Goal: Transaction & Acquisition: Book appointment/travel/reservation

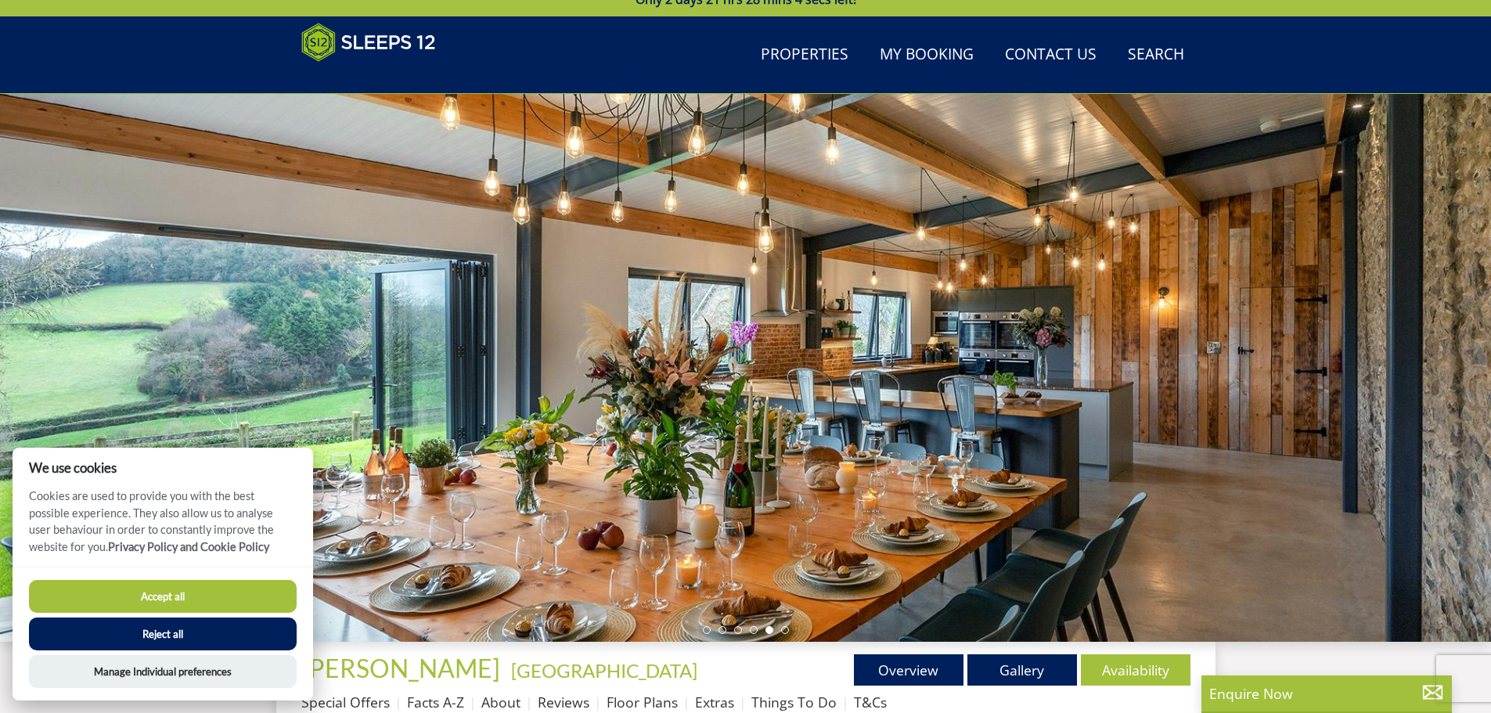
click at [189, 628] on button "Reject all" at bounding box center [163, 633] width 268 height 33
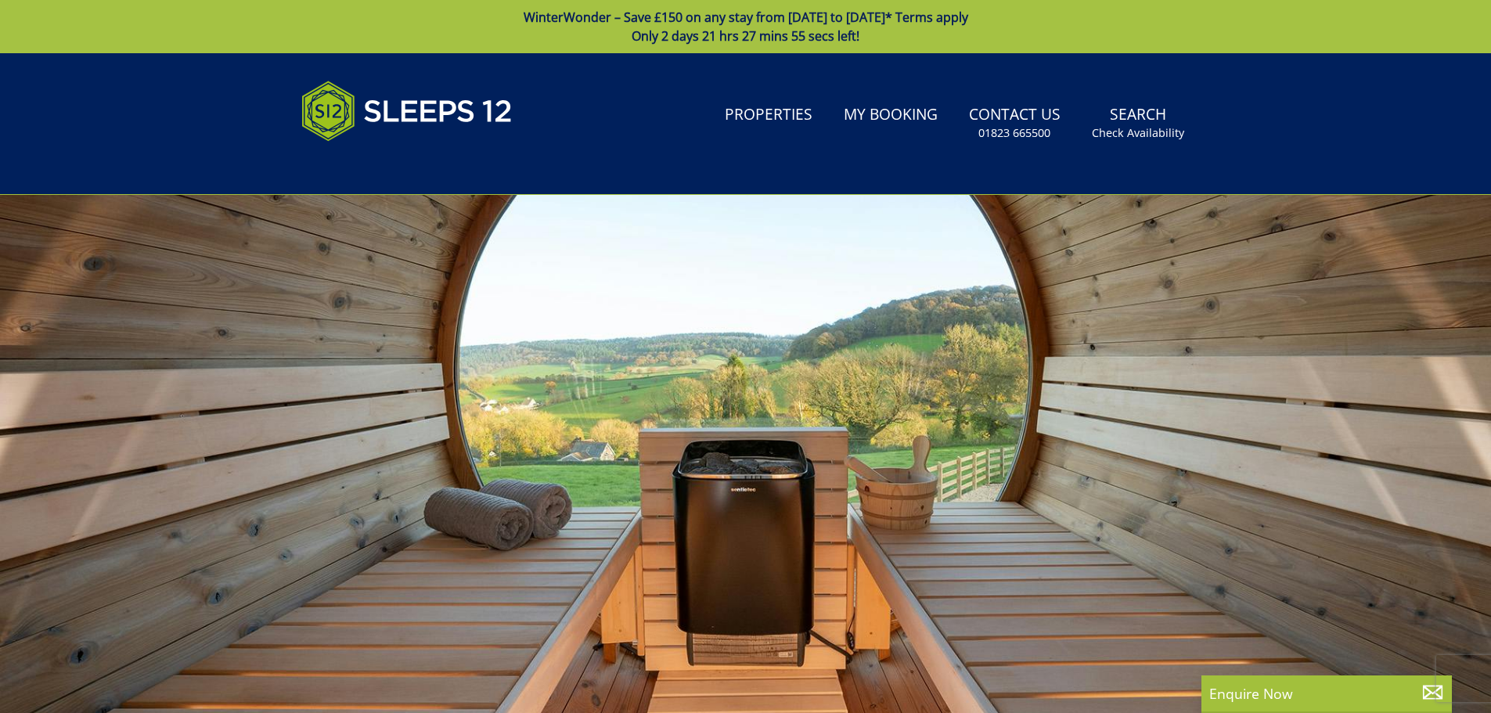
click at [1270, 446] on div at bounding box center [745, 469] width 1491 height 548
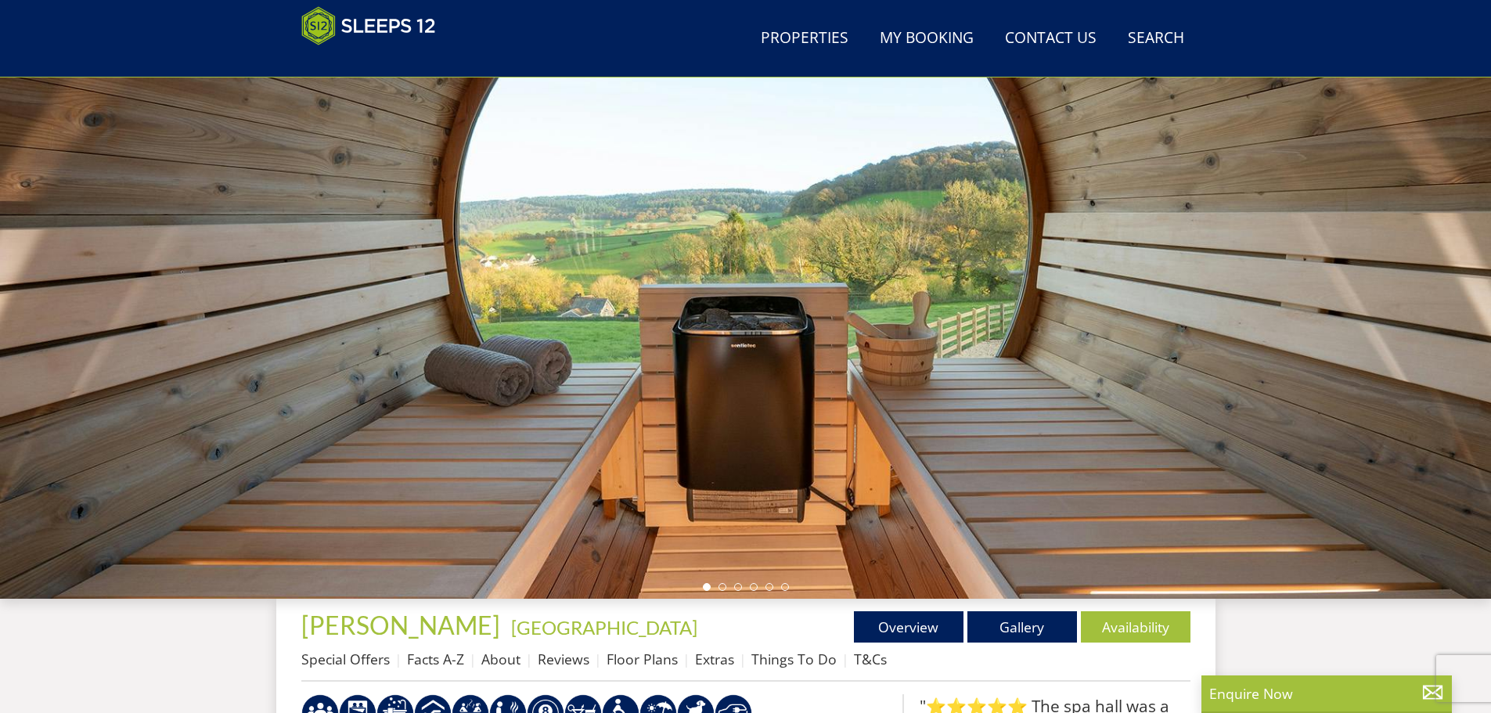
scroll to position [97, 0]
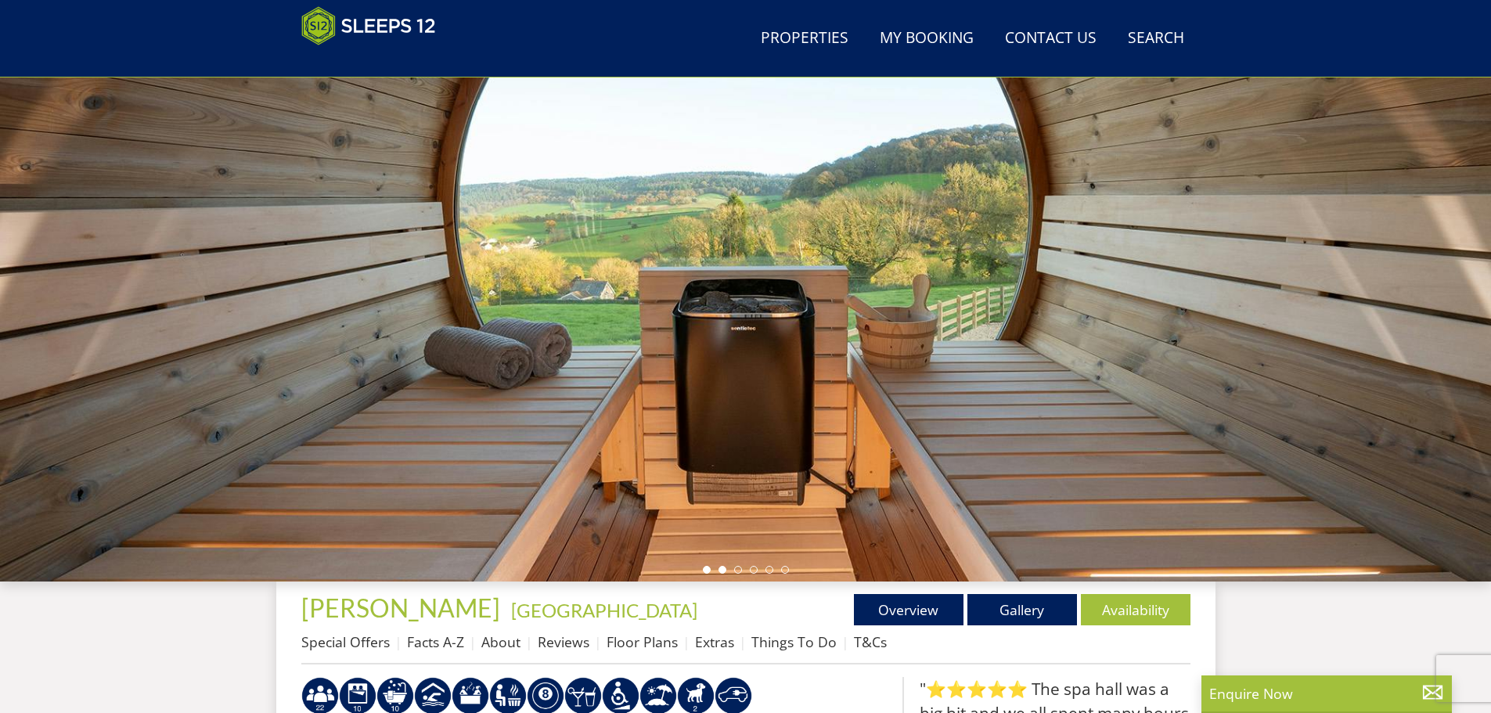
click at [722, 570] on li at bounding box center [722, 570] width 8 height 8
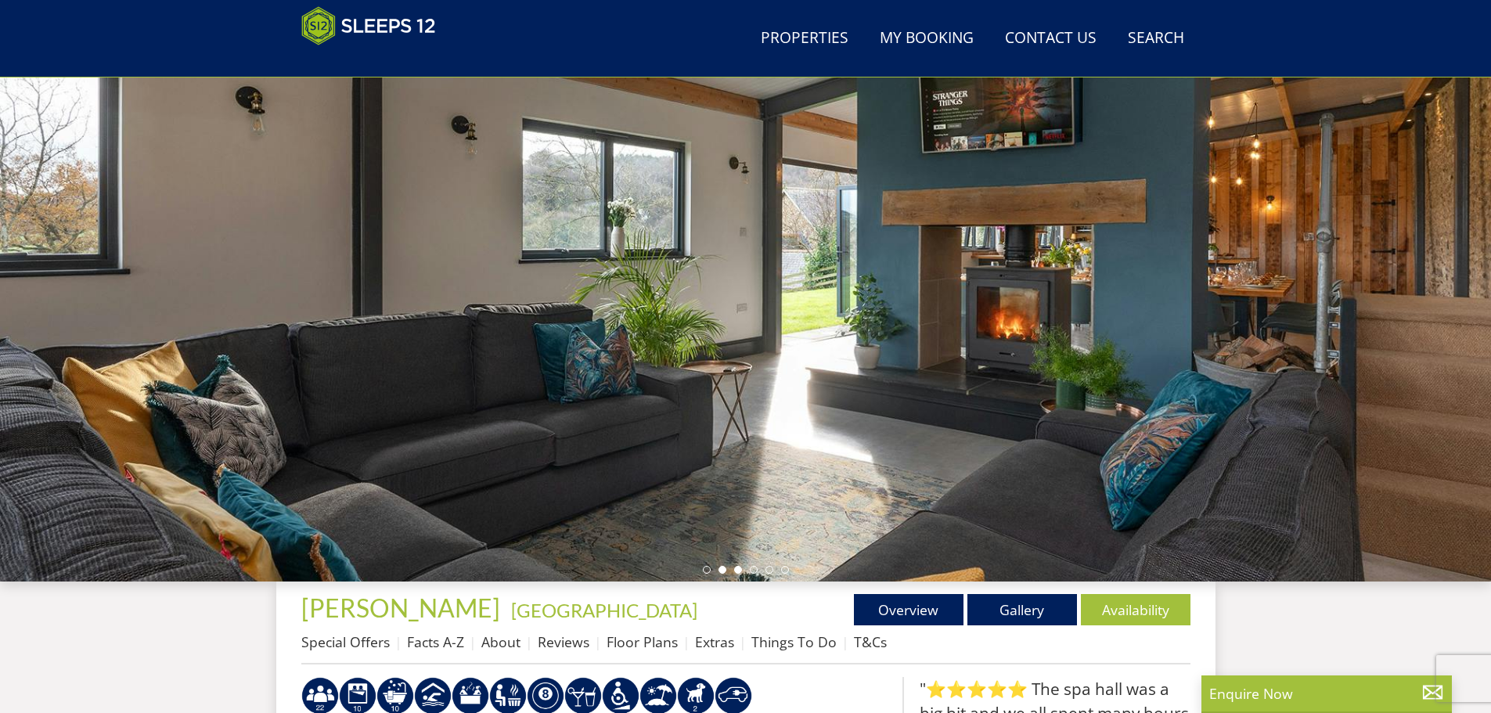
click at [741, 570] on li at bounding box center [738, 570] width 8 height 8
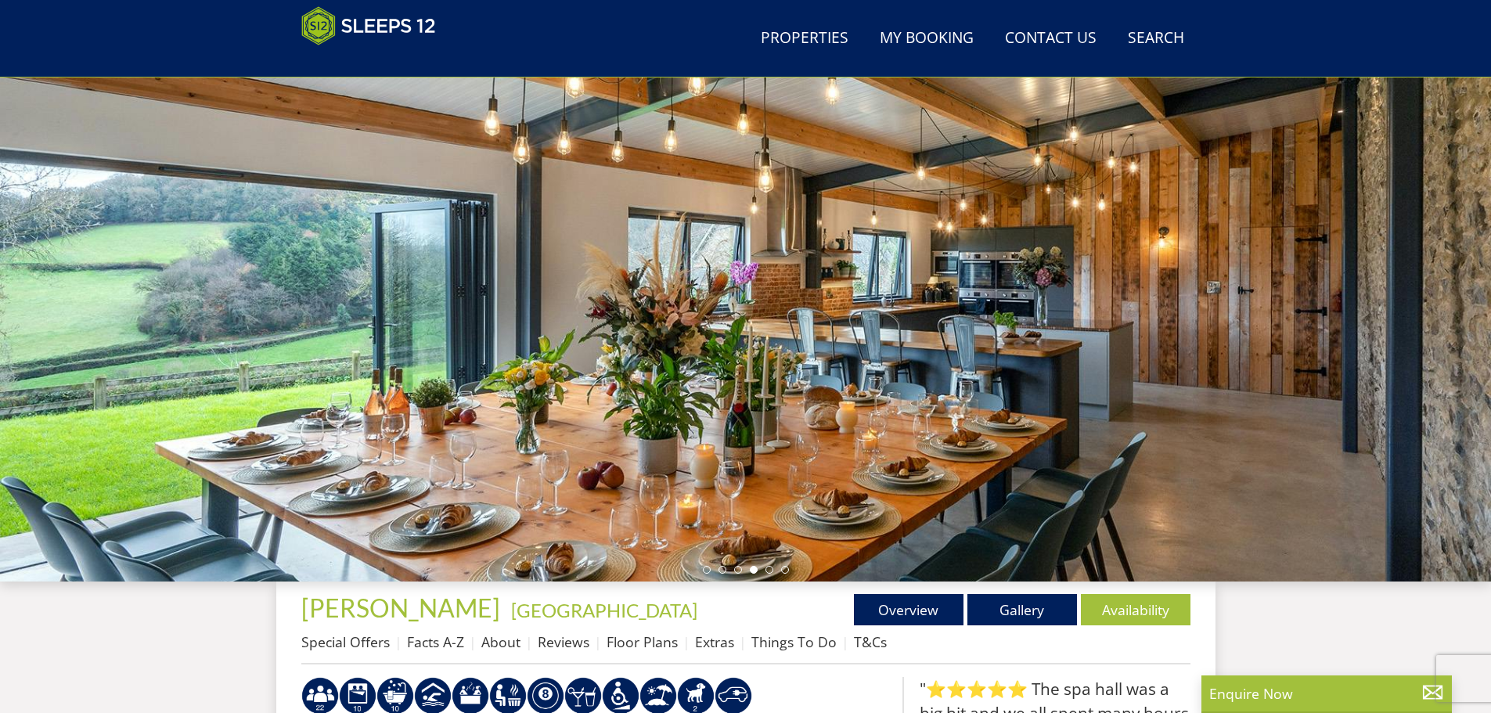
click at [754, 568] on li at bounding box center [754, 570] width 8 height 8
click at [619, 645] on link "Floor Plans" at bounding box center [641, 641] width 71 height 19
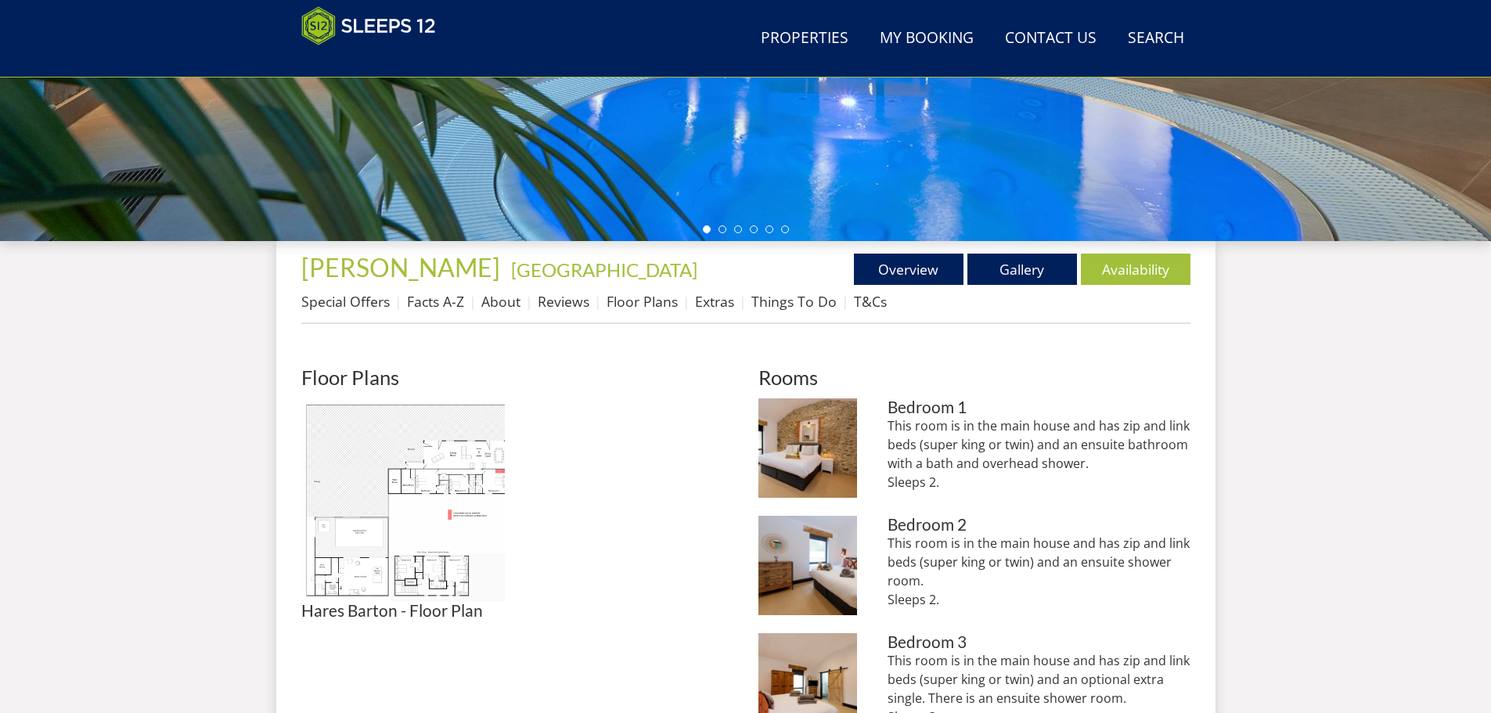
scroll to position [490, 0]
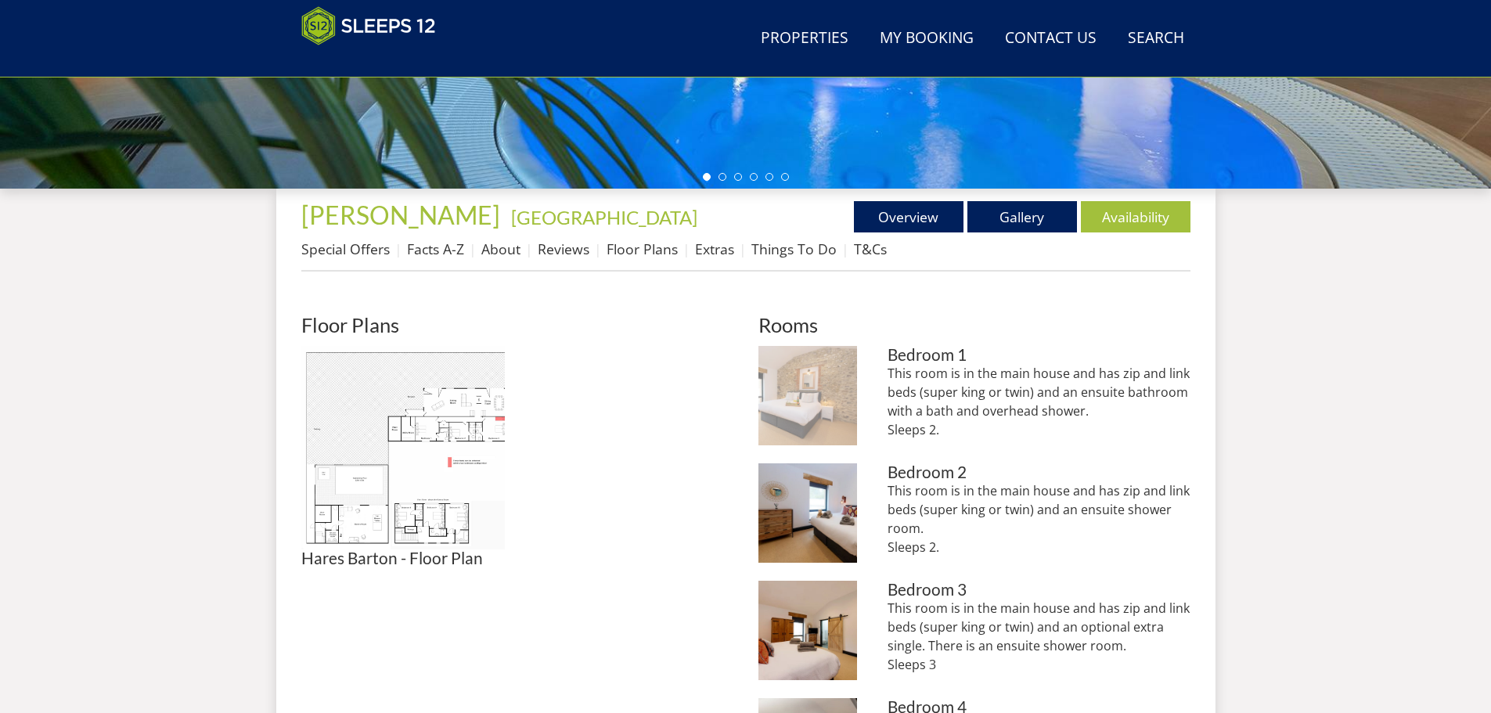
click at [797, 408] on img at bounding box center [807, 395] width 99 height 99
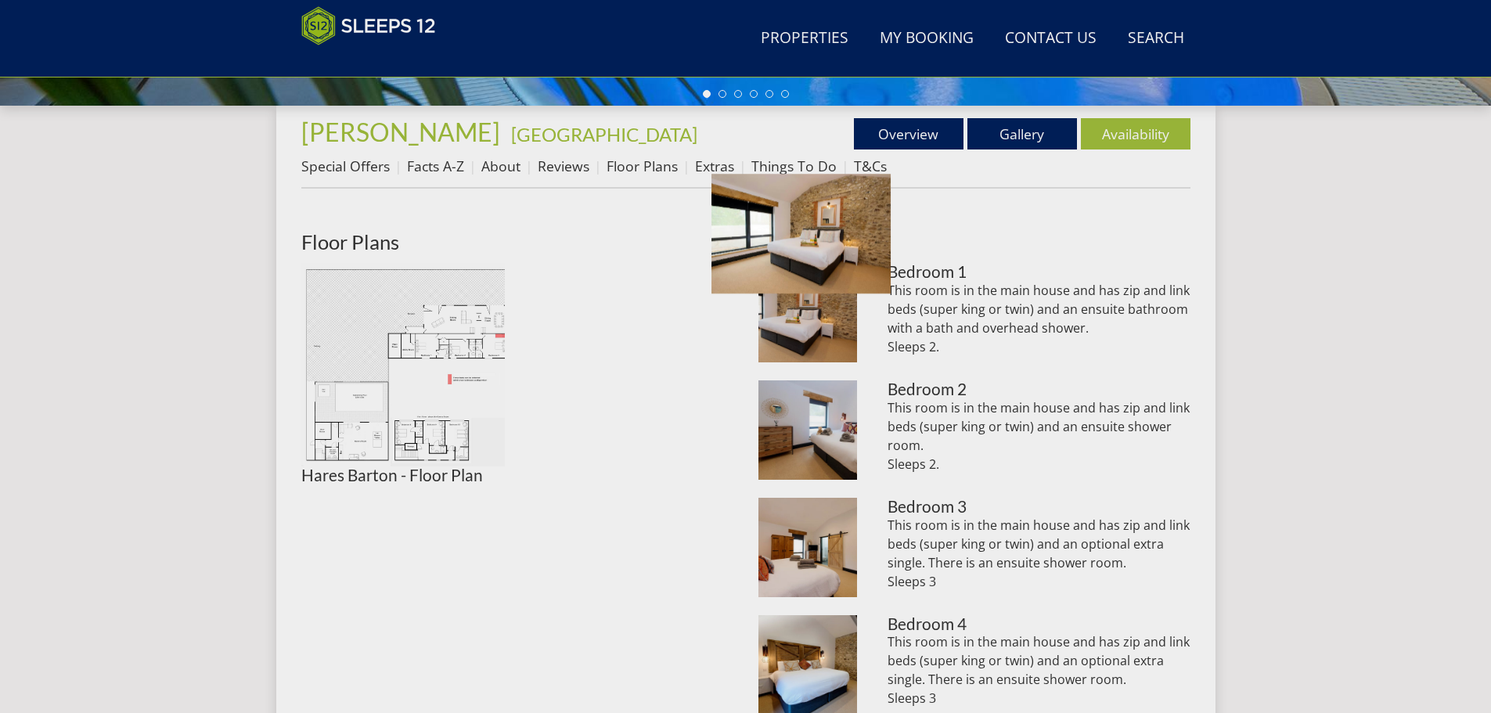
scroll to position [646, 0]
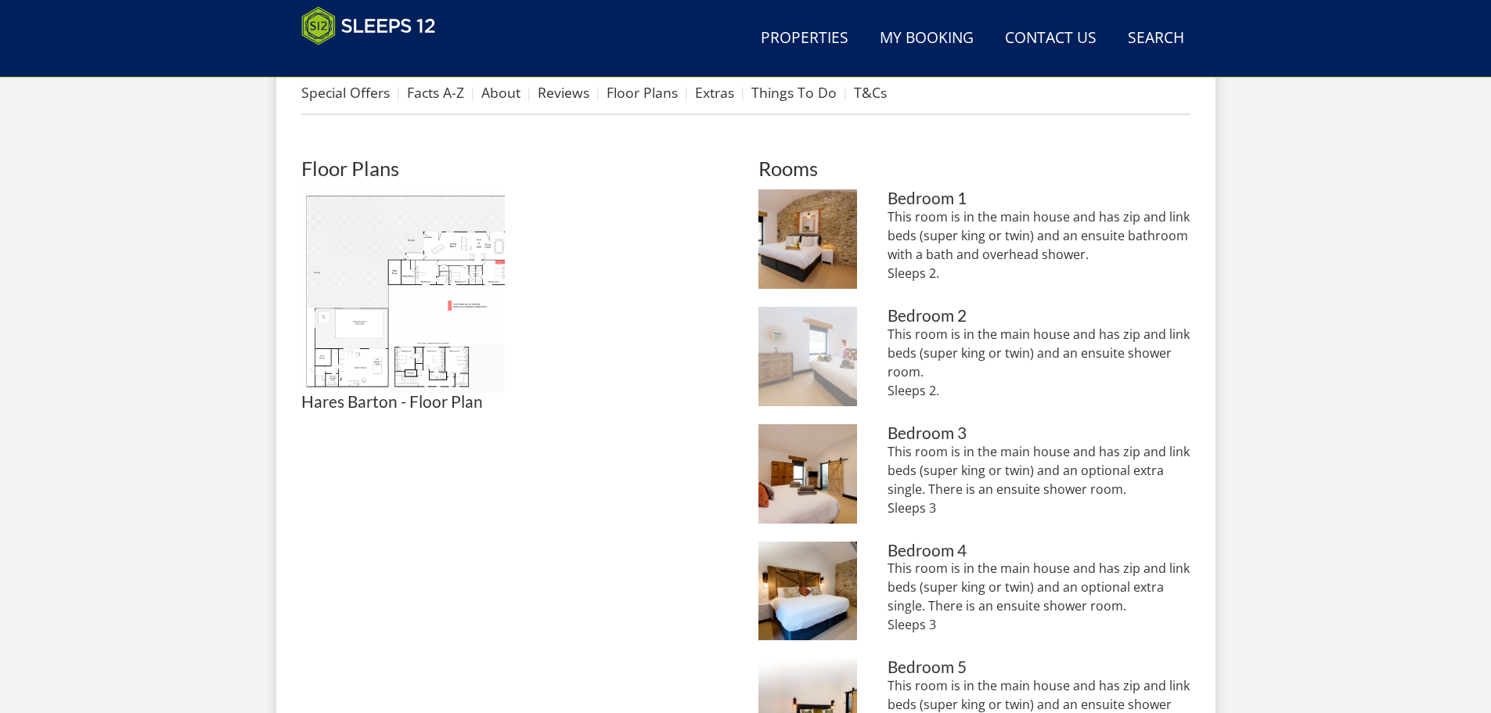
click at [792, 379] on img at bounding box center [807, 356] width 99 height 99
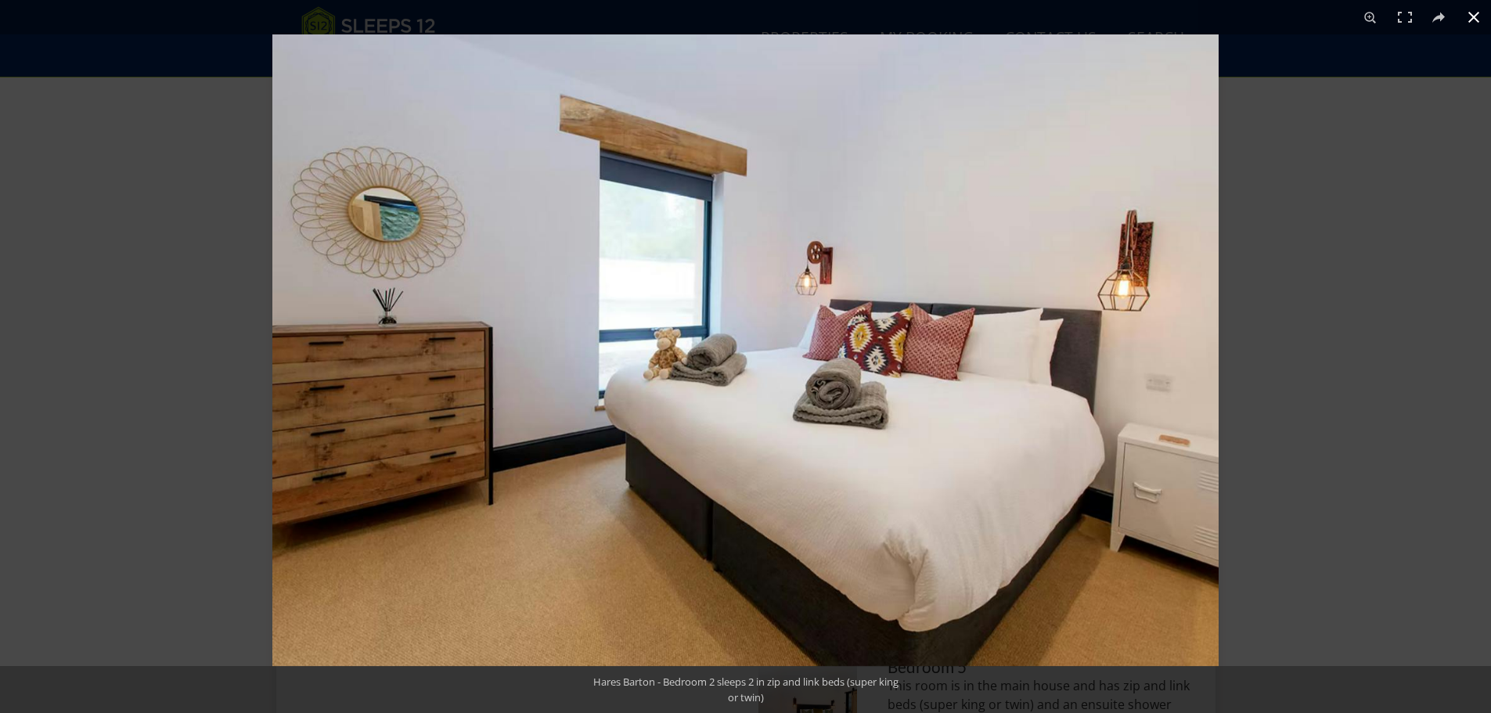
click at [1361, 369] on div at bounding box center [1017, 390] width 1491 height 713
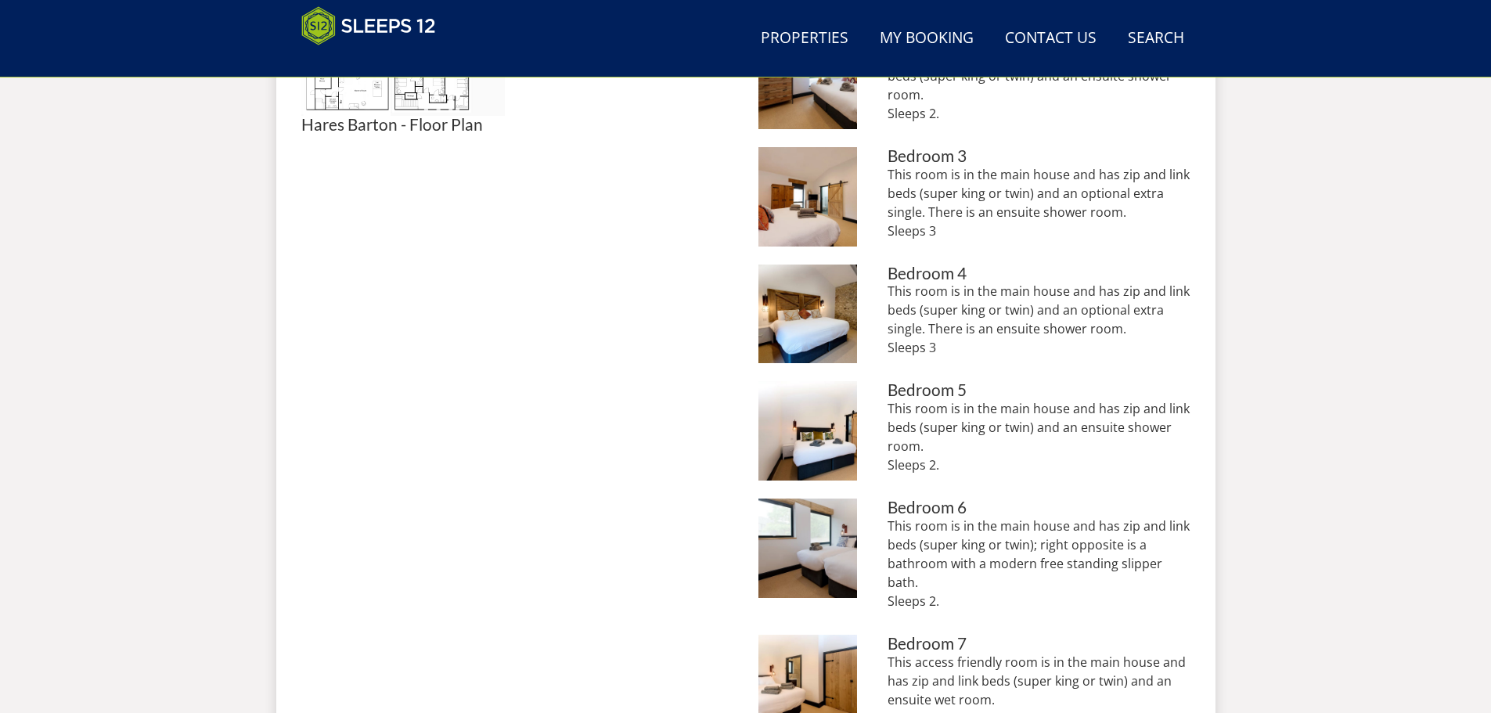
scroll to position [959, 0]
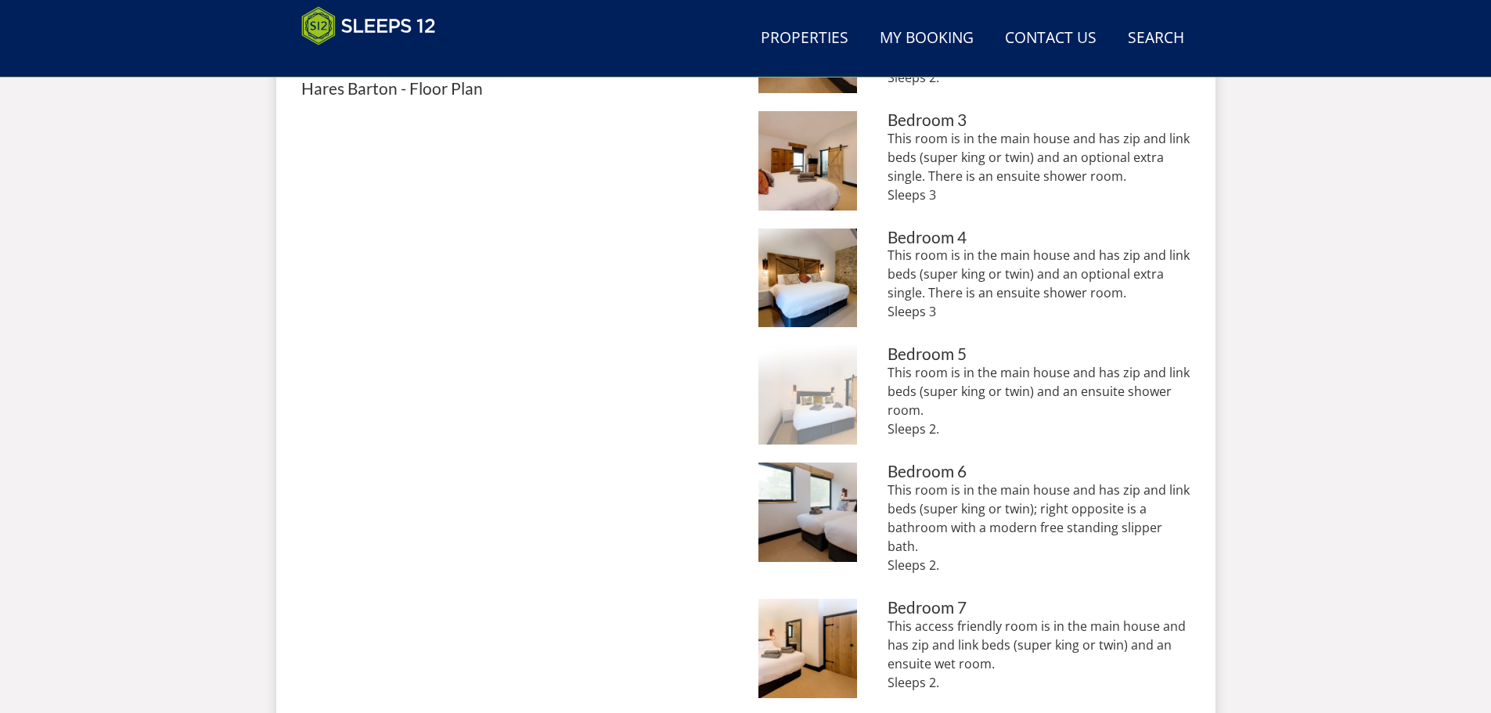
click at [796, 434] on img at bounding box center [807, 394] width 99 height 99
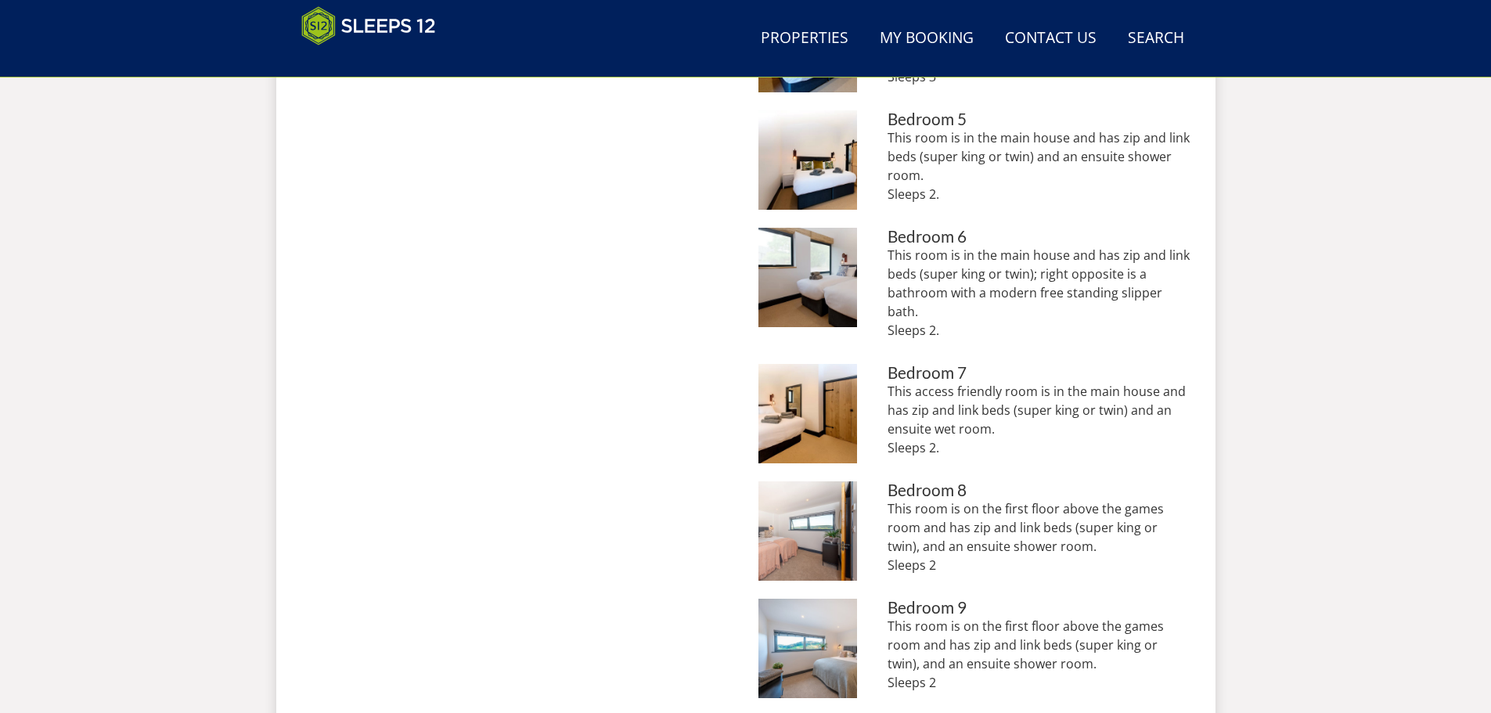
scroll to position [1272, 0]
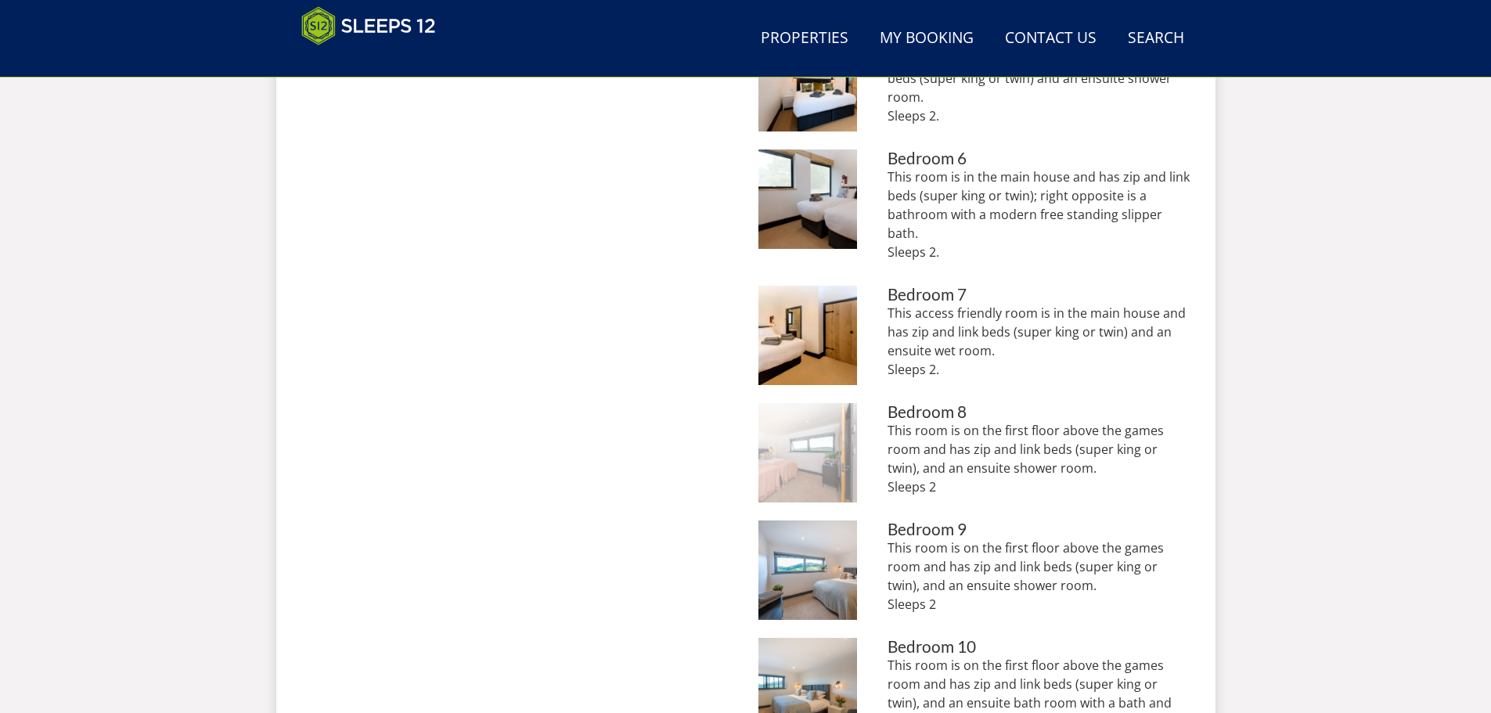
click at [844, 438] on img at bounding box center [807, 452] width 99 height 99
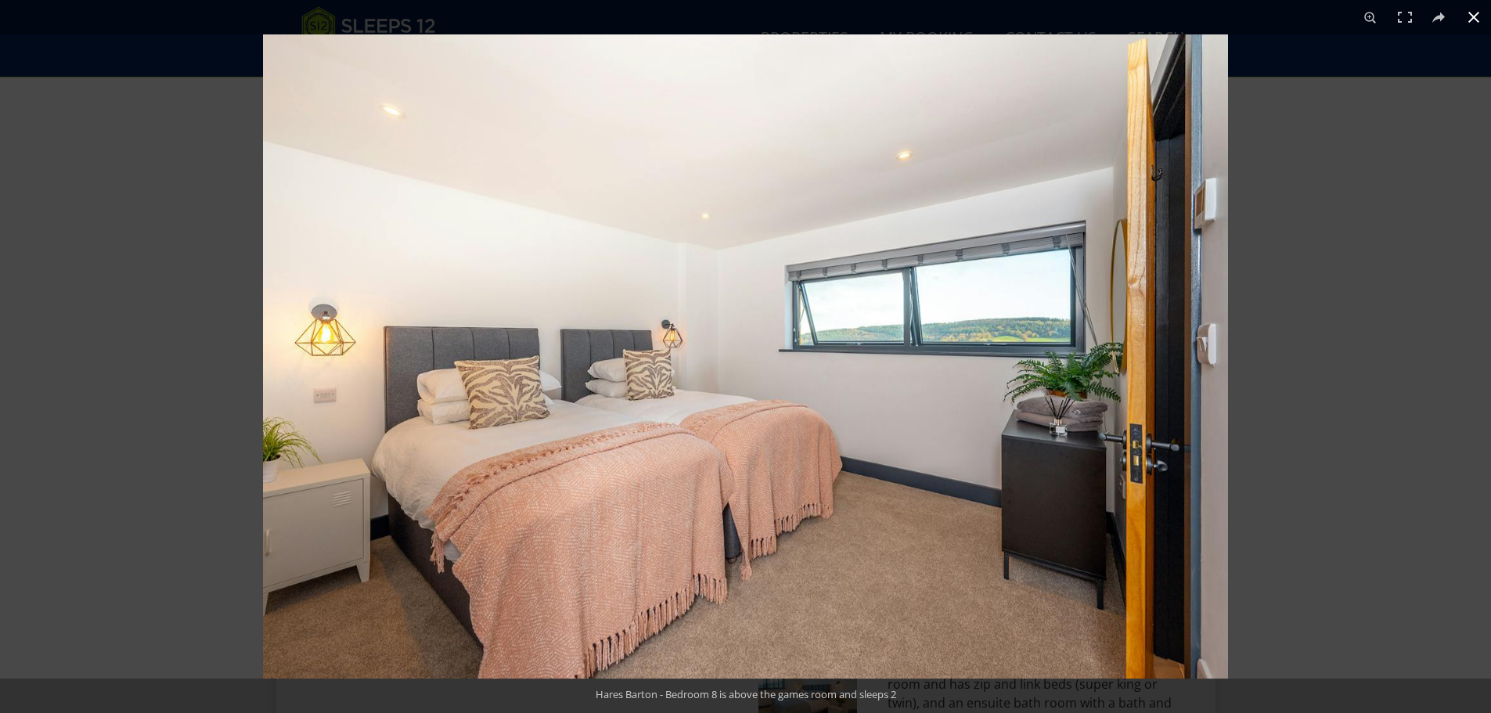
click at [1336, 326] on div at bounding box center [1008, 390] width 1491 height 713
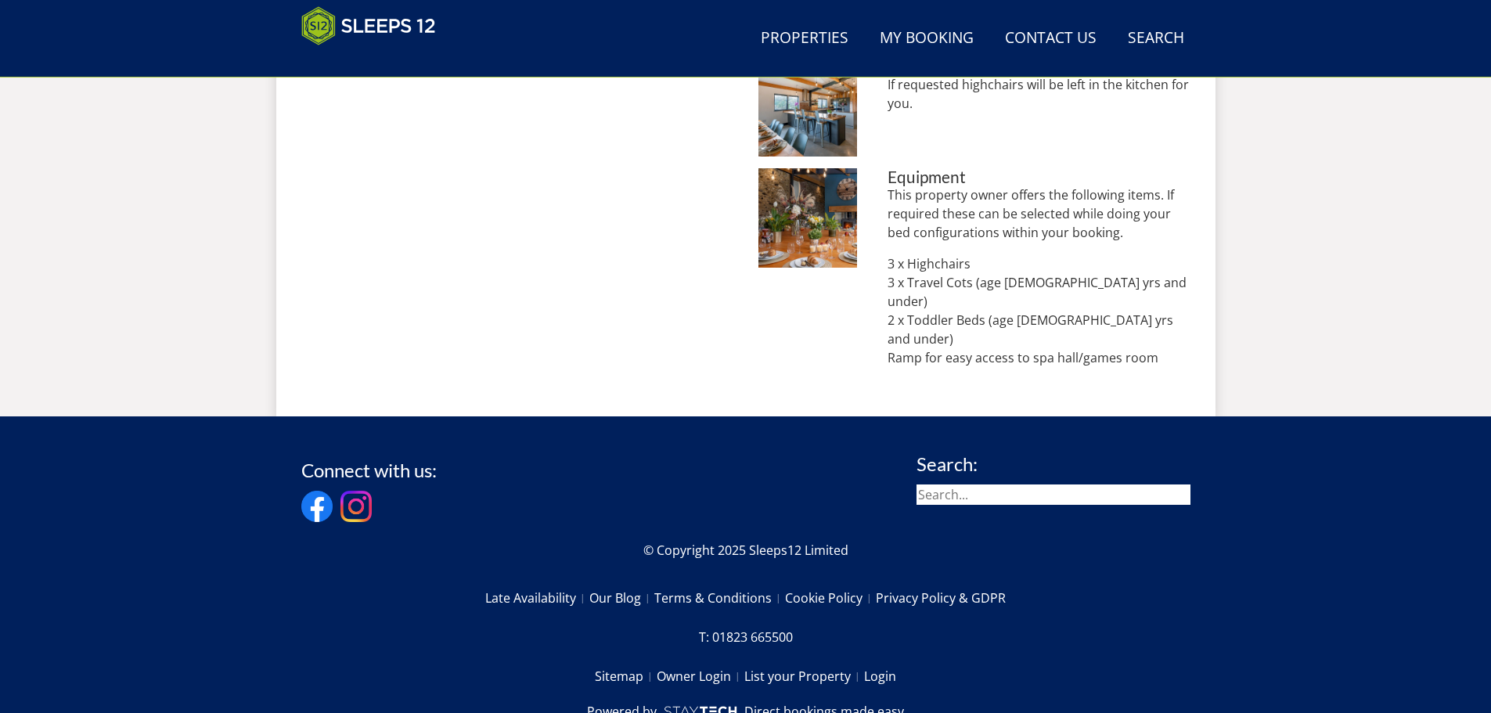
scroll to position [1911, 0]
